Goal: Task Accomplishment & Management: Manage account settings

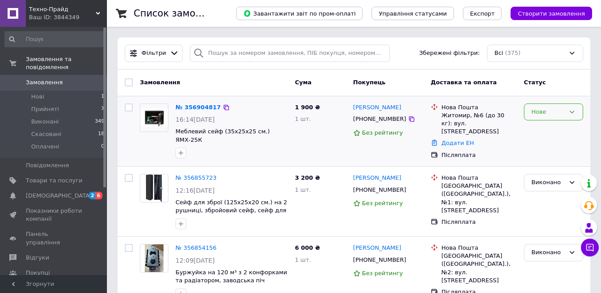
click at [535, 115] on div "Нове" at bounding box center [547, 111] width 33 height 9
click at [533, 132] on li "Прийнято" at bounding box center [553, 130] width 58 height 16
